Goal: Information Seeking & Learning: Learn about a topic

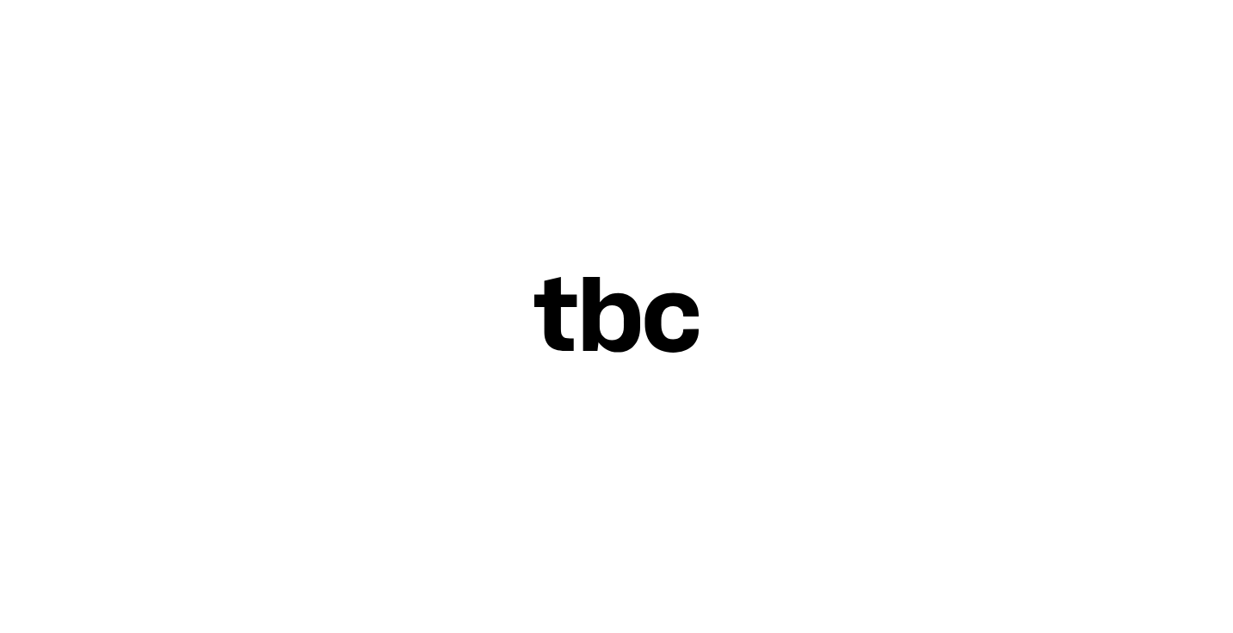
scroll to position [30, 0]
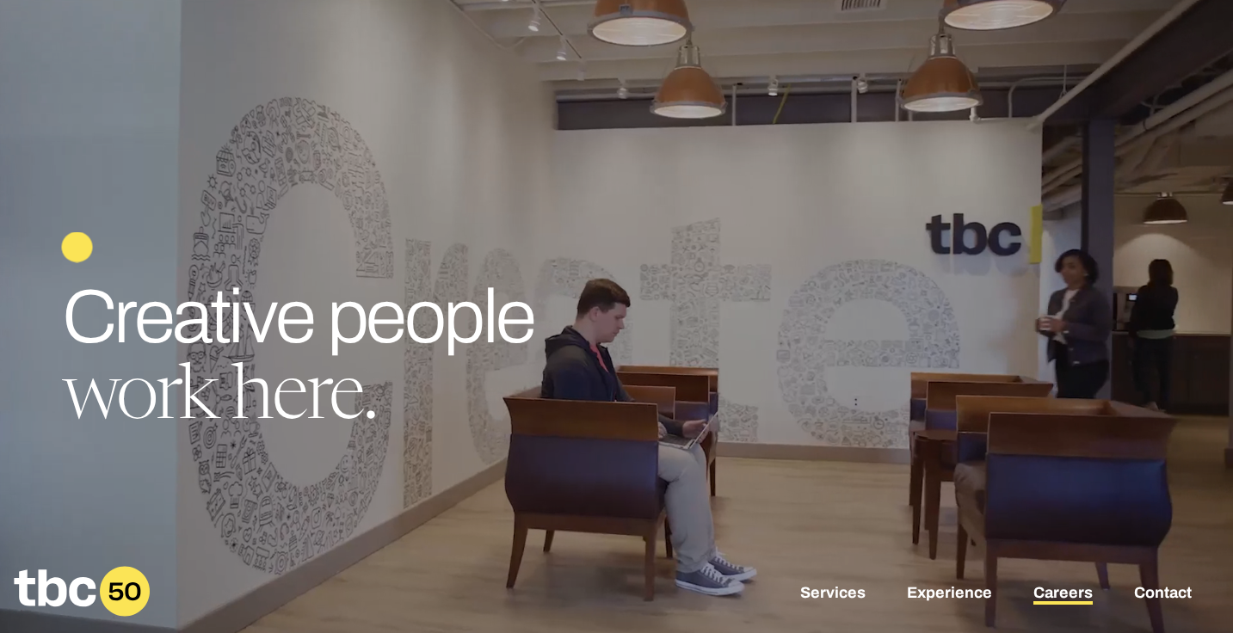
click at [1036, 587] on link "Careers" at bounding box center [1063, 594] width 59 height 21
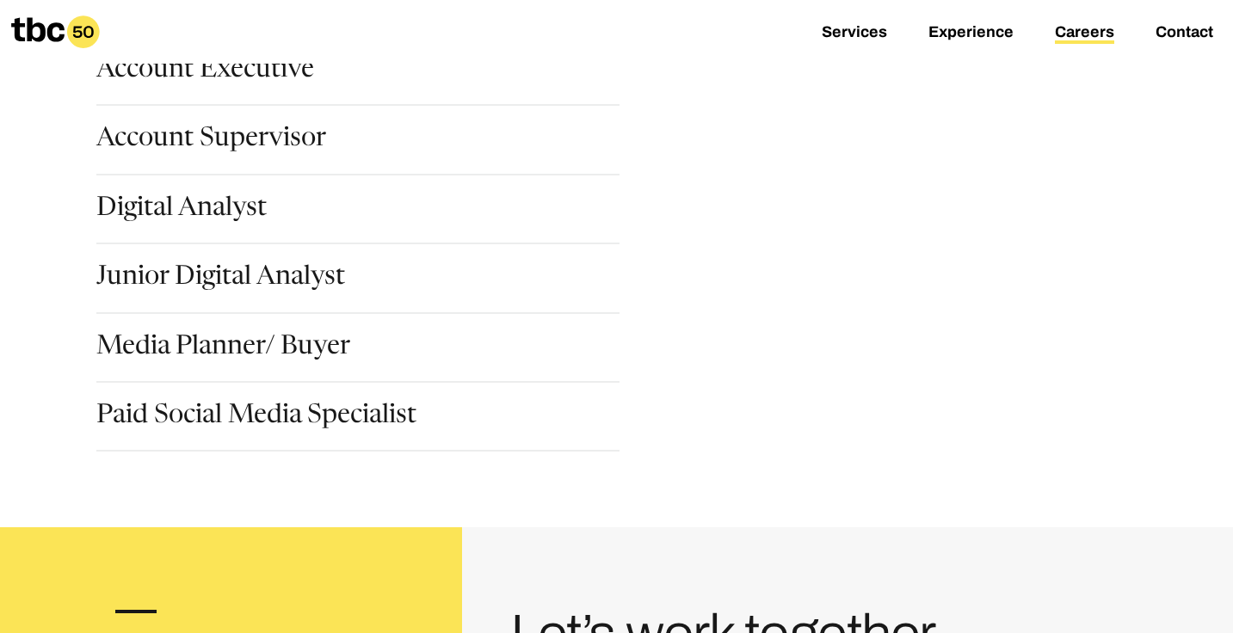
scroll to position [301, 0]
click at [221, 216] on link "Digital Analyst" at bounding box center [181, 209] width 170 height 29
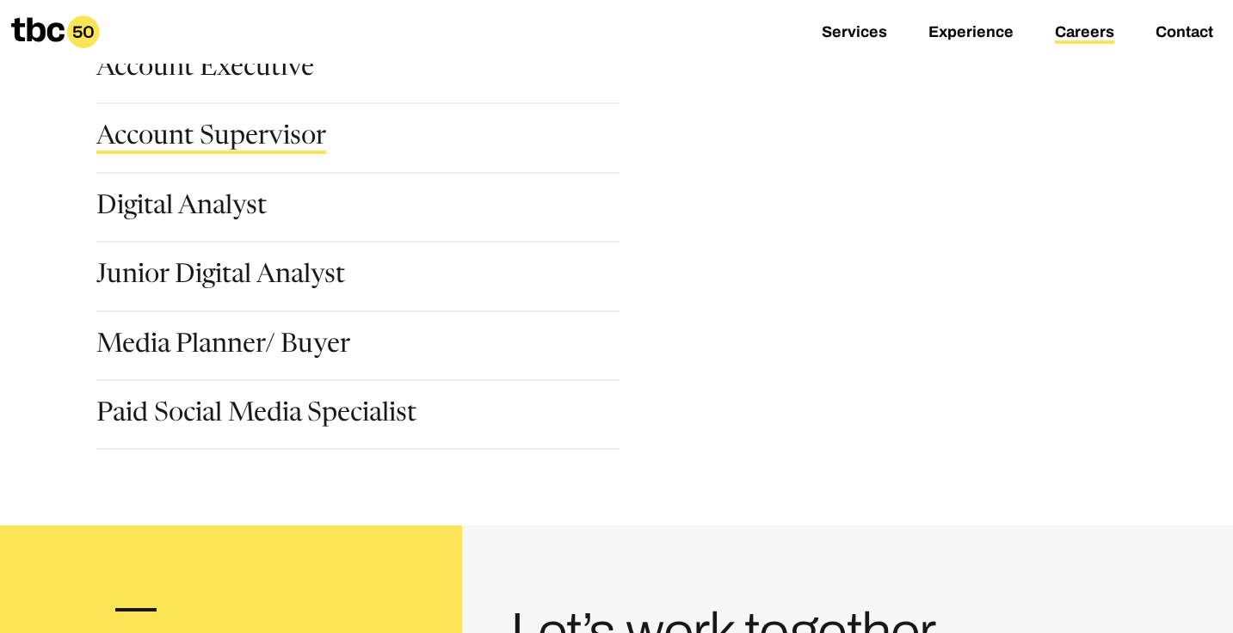
click at [240, 151] on link "Account Supervisor" at bounding box center [211, 139] width 230 height 29
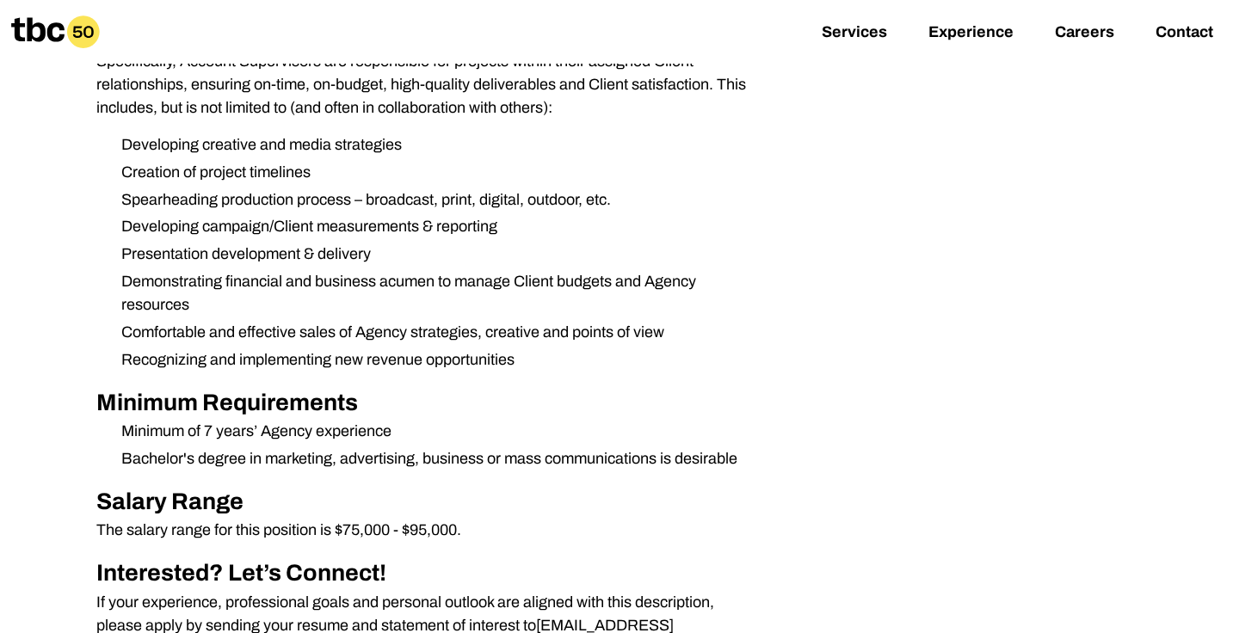
scroll to position [633, 0]
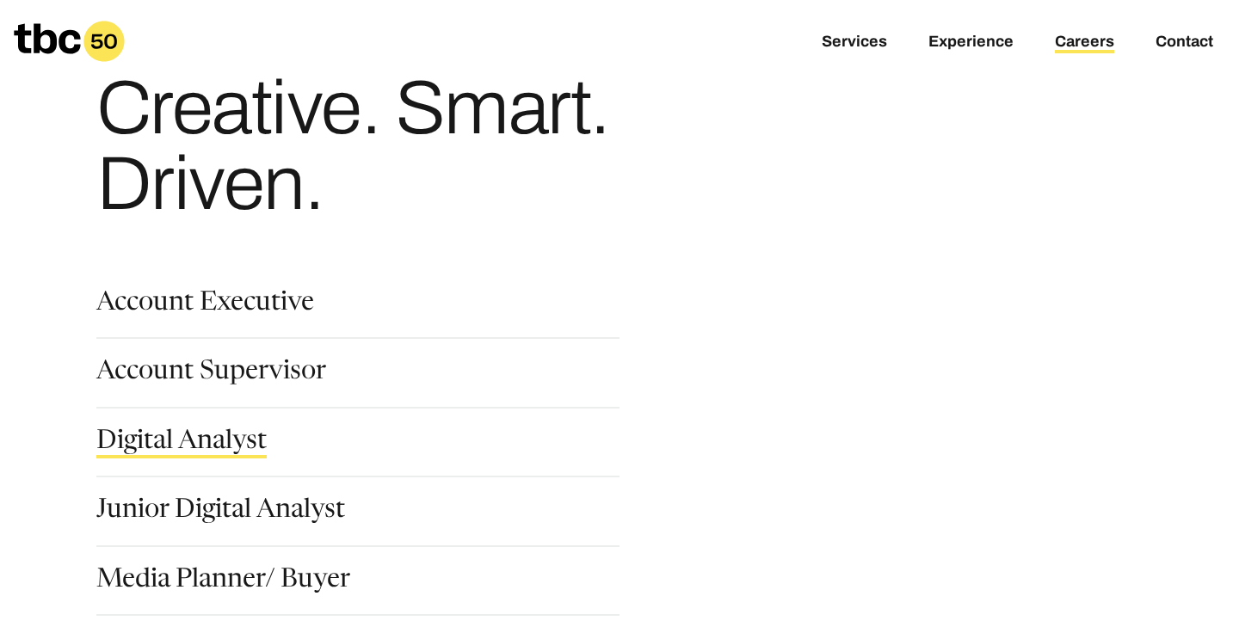
scroll to position [121, 0]
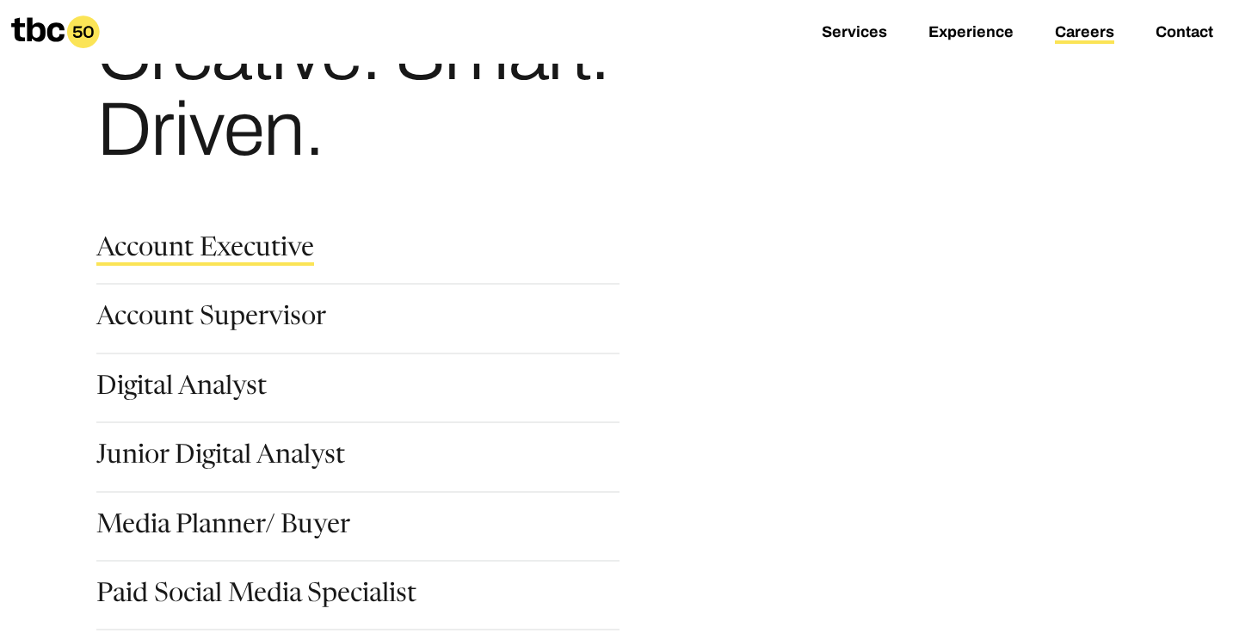
click at [200, 251] on link "Account Executive" at bounding box center [205, 251] width 218 height 29
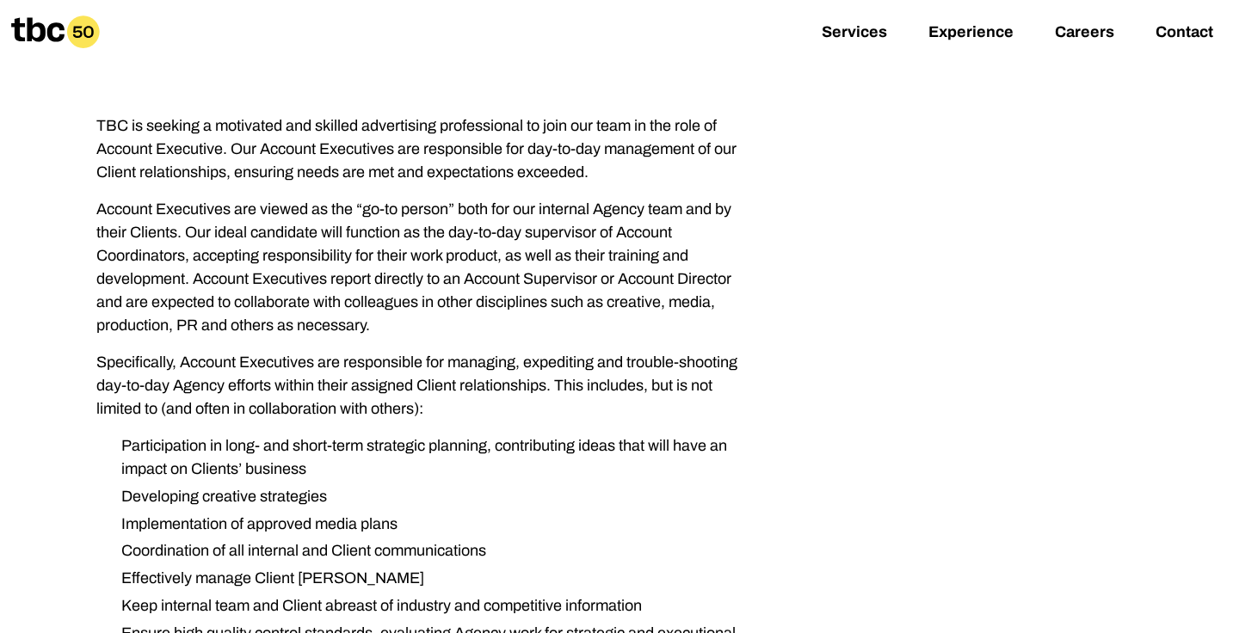
scroll to position [253, 0]
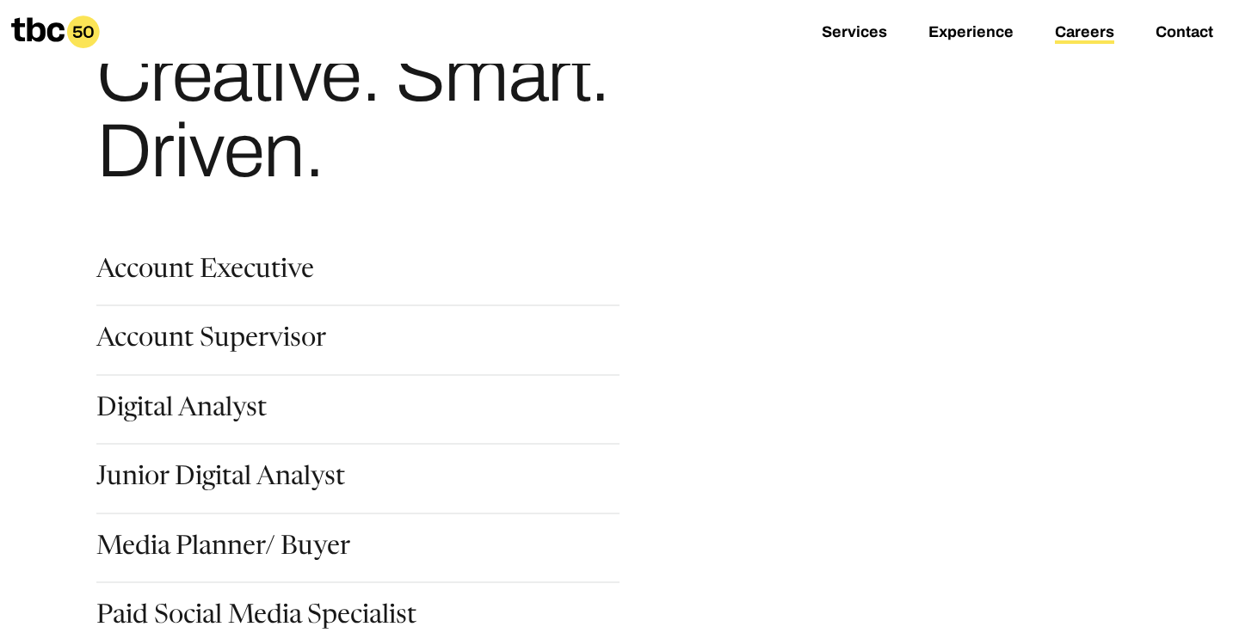
scroll to position [108, 0]
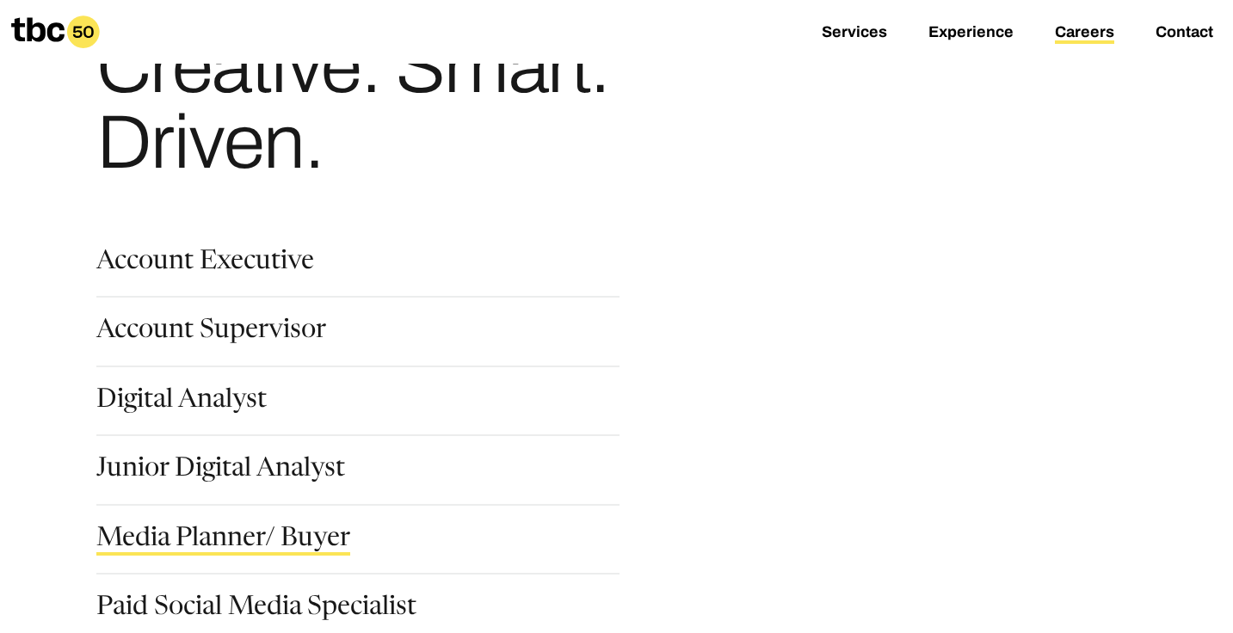
click at [232, 551] on link "Media Planner/ Buyer" at bounding box center [223, 541] width 254 height 29
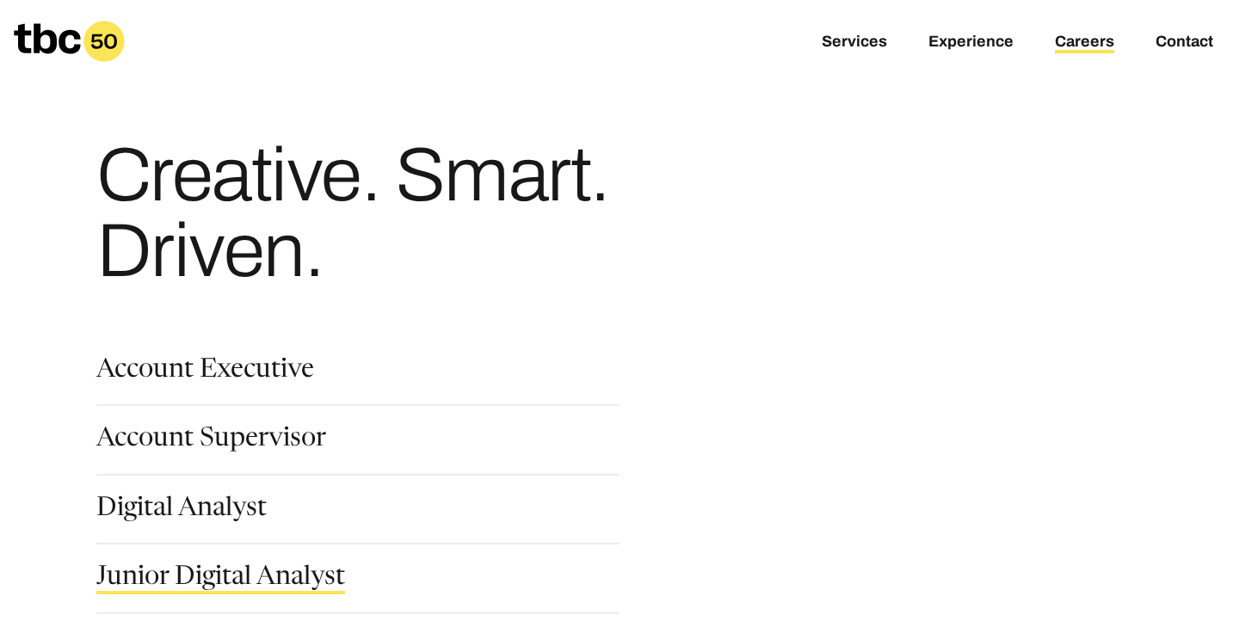
click at [210, 566] on link "Junior Digital Analyst" at bounding box center [220, 580] width 249 height 29
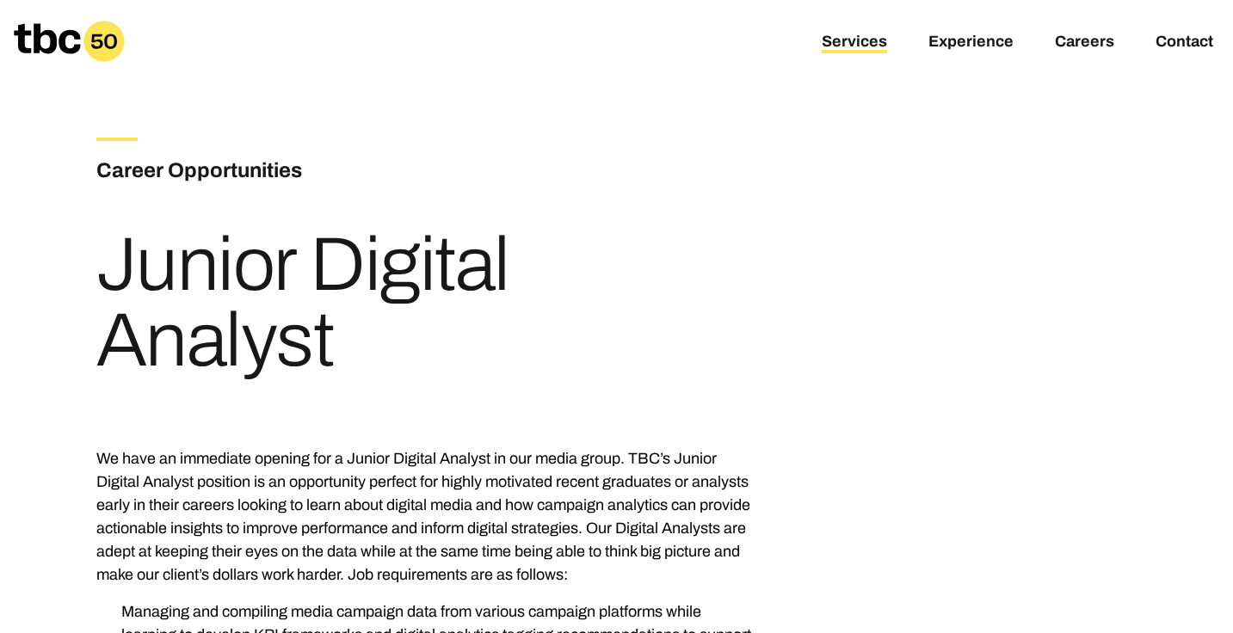
click at [874, 49] on link "Services" at bounding box center [854, 43] width 65 height 21
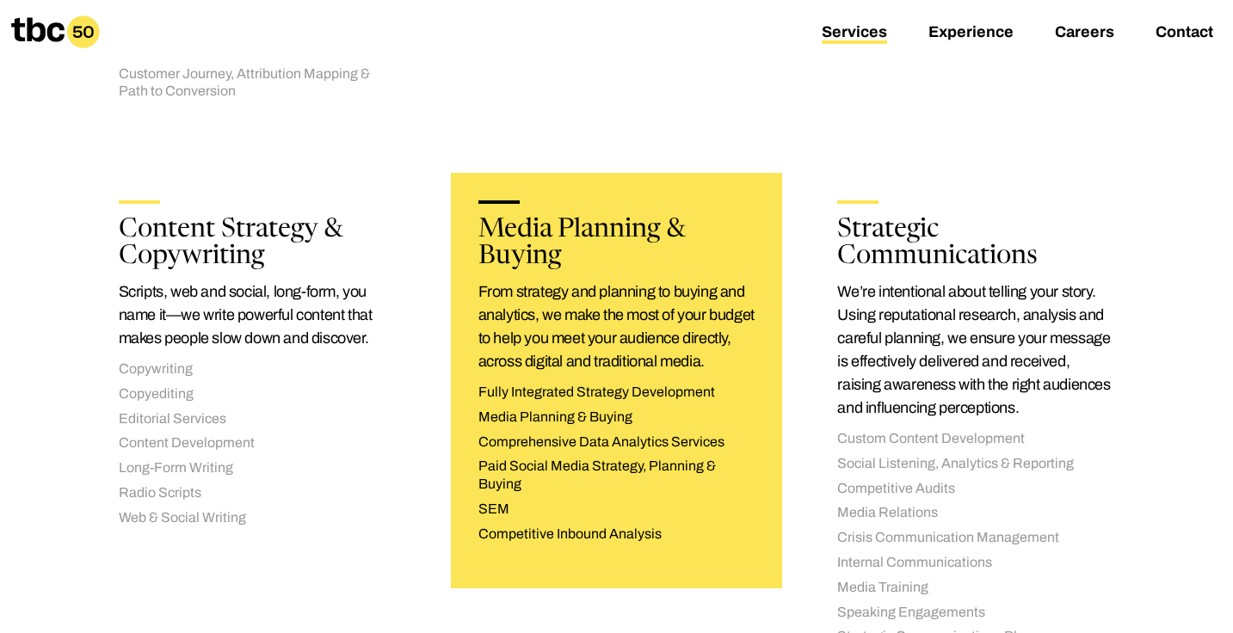
scroll to position [910, 0]
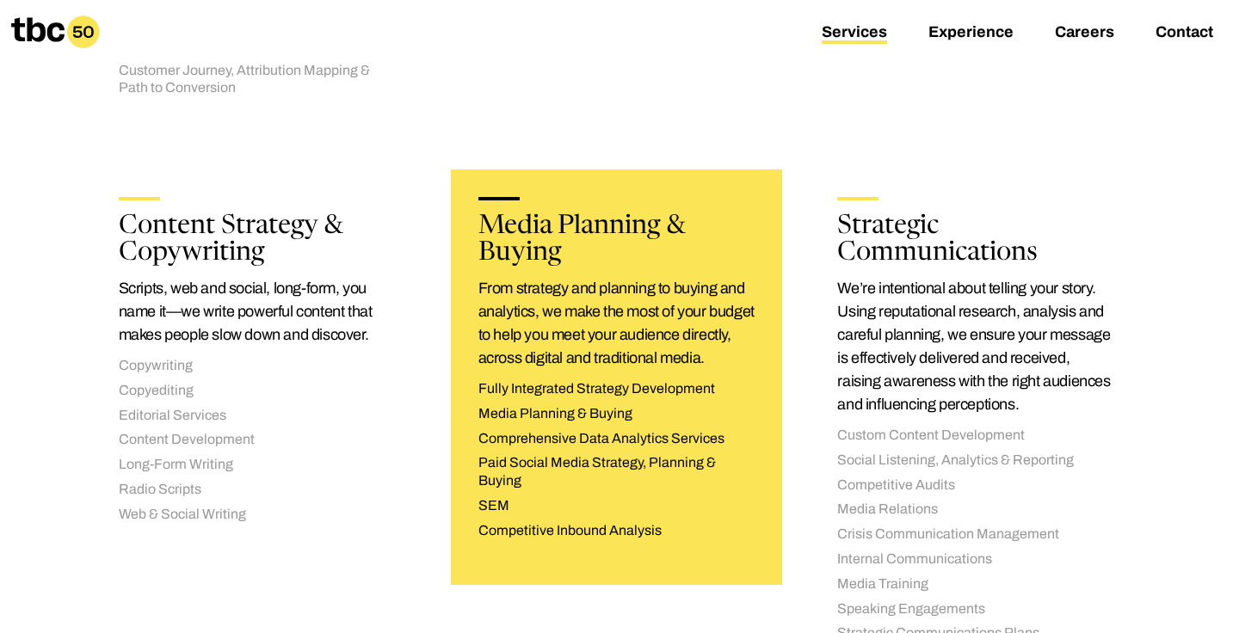
click at [544, 454] on li "Paid Social Media Strategy, Planning & Buying" at bounding box center [617, 472] width 277 height 36
